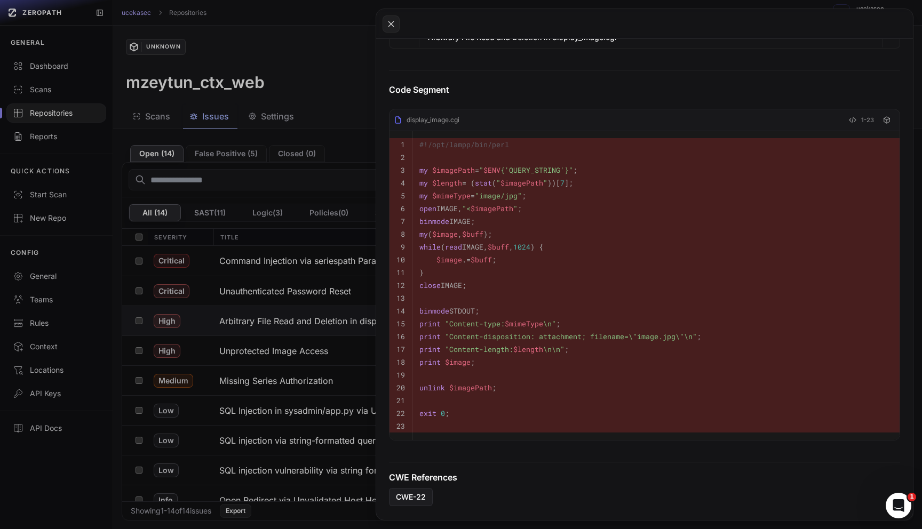
scroll to position [293, 0]
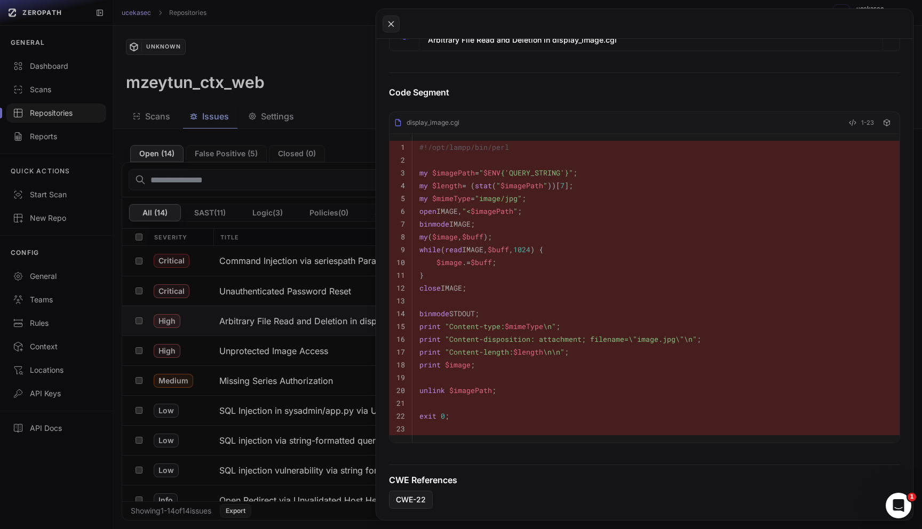
click at [42, 87] on button at bounding box center [461, 264] width 922 height 529
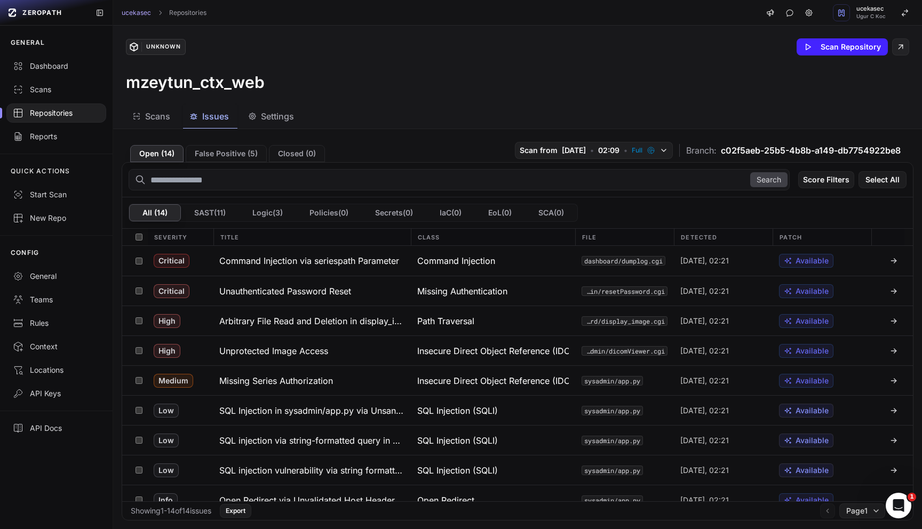
click at [42, 87] on div "Scans" at bounding box center [56, 89] width 87 height 11
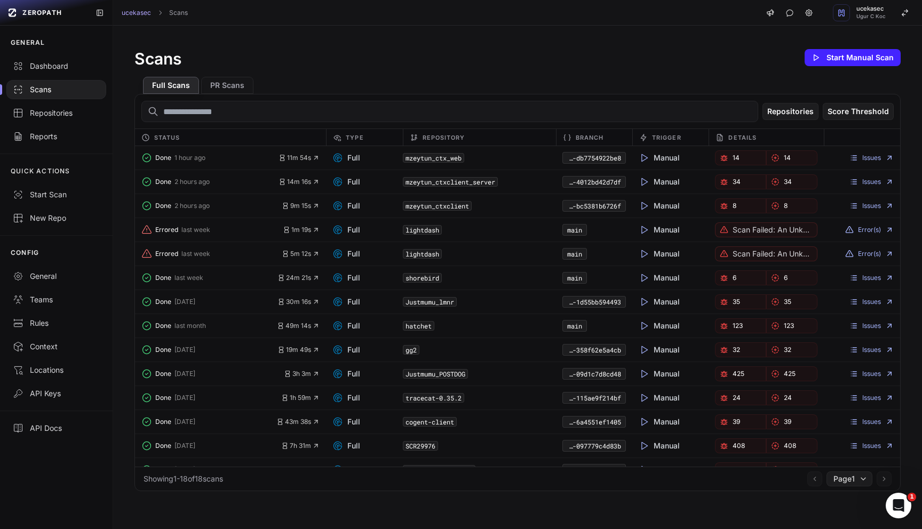
click at [427, 160] on code "mzeytun_ctx_web" at bounding box center [433, 158] width 61 height 10
click at [877, 156] on link "Issues" at bounding box center [872, 158] width 44 height 9
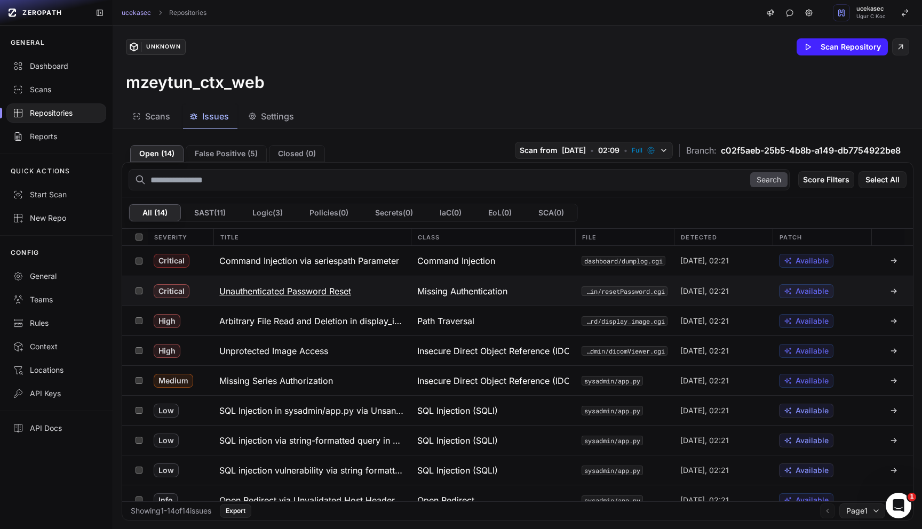
scroll to position [4, 0]
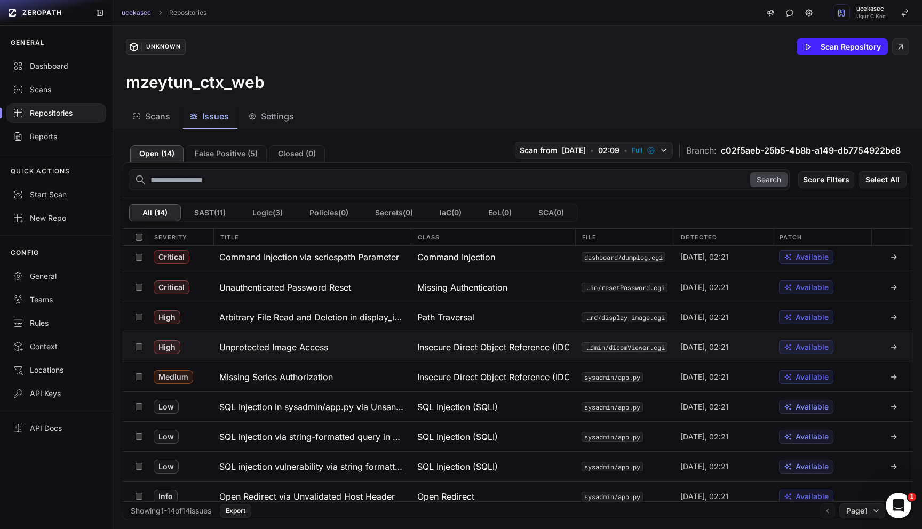
click at [296, 347] on h3 "Unprotected Image Access" at bounding box center [273, 347] width 109 height 13
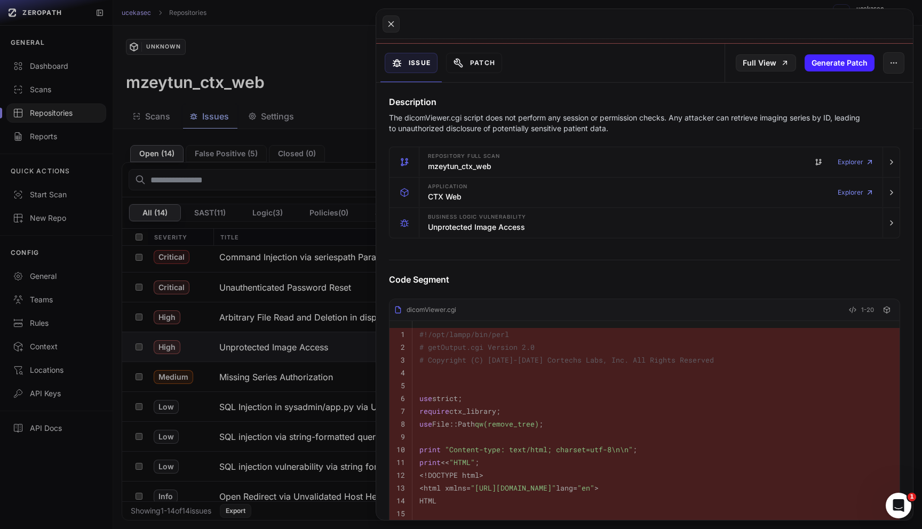
scroll to position [132, 0]
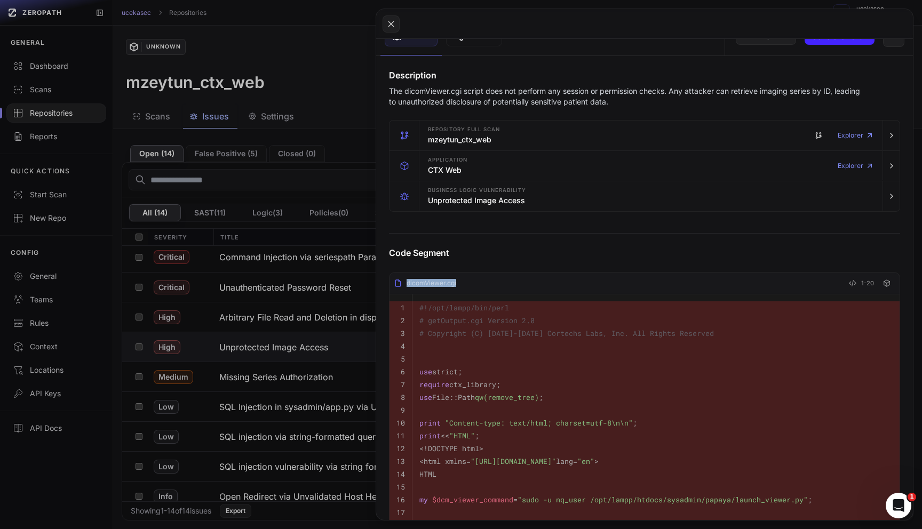
drag, startPoint x: 462, startPoint y: 286, endPoint x: 469, endPoint y: 288, distance: 7.1
click at [469, 288] on div "dicomViewer.cgi 1-20" at bounding box center [645, 286] width 510 height 18
copy div "dicomViewer.cgi"
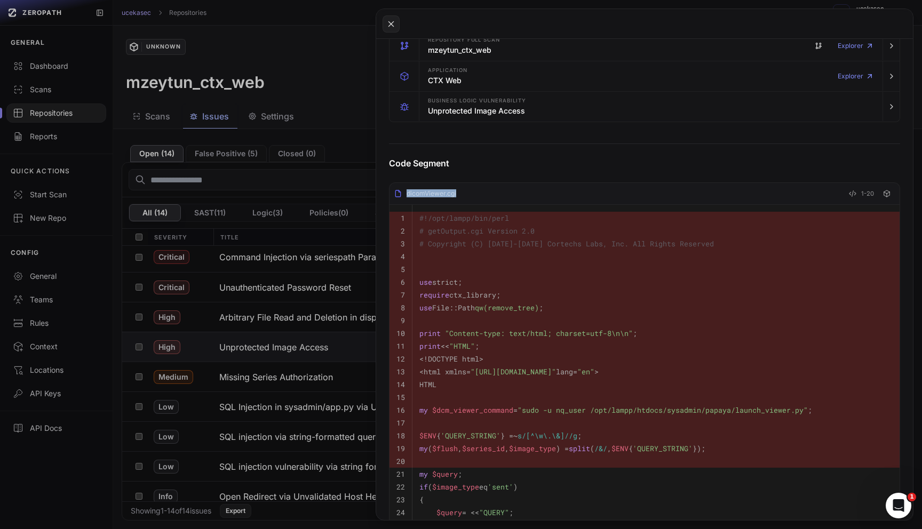
scroll to position [290, 0]
